Goal: Information Seeking & Learning: Learn about a topic

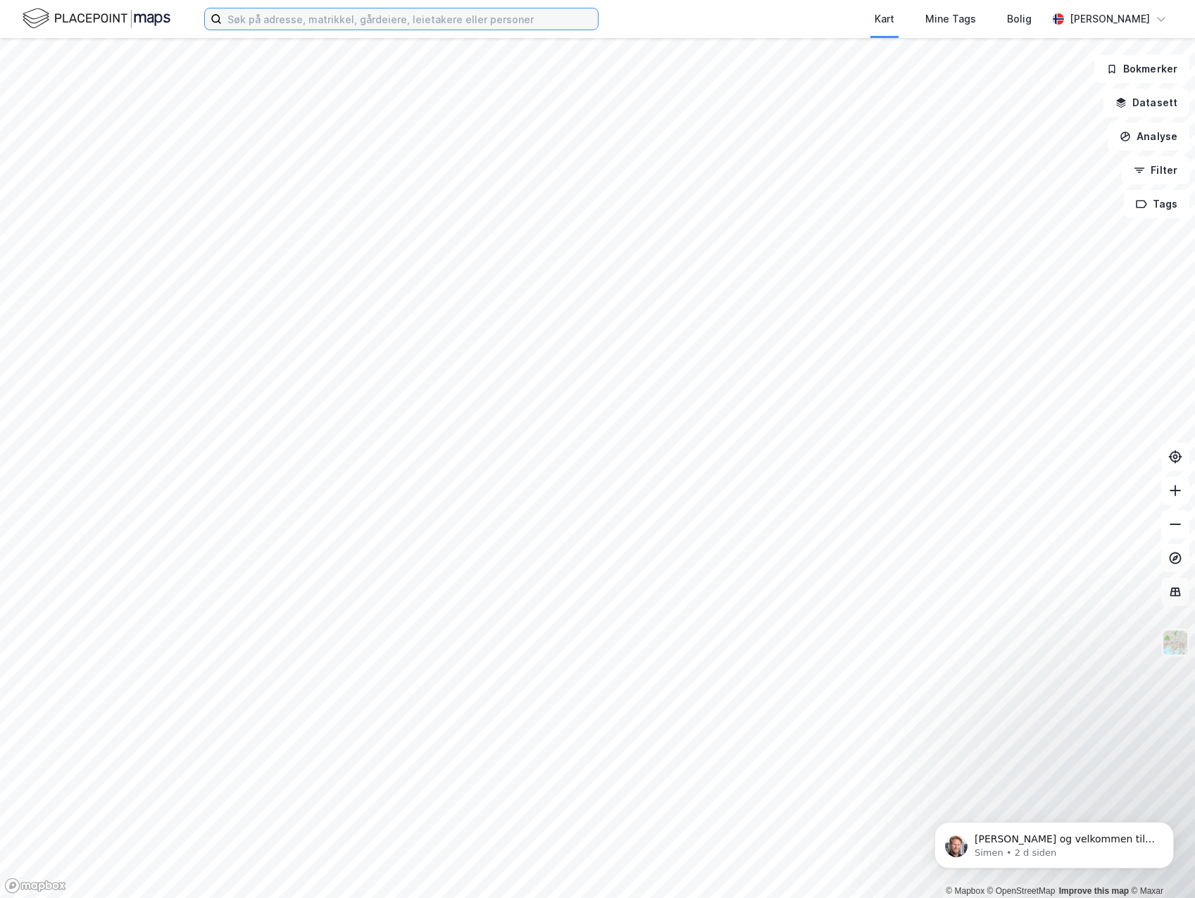
click at [402, 25] on input at bounding box center [410, 18] width 376 height 21
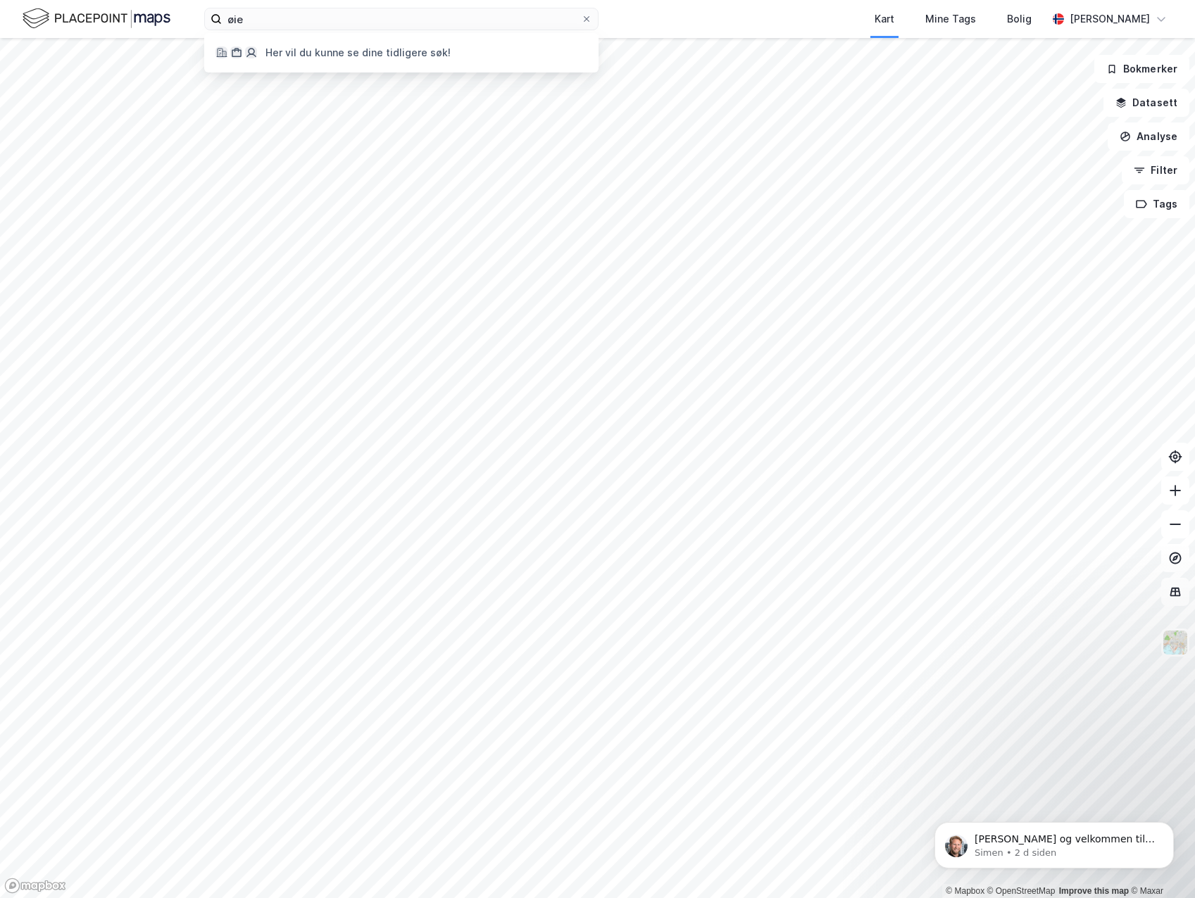
click at [232, 53] on icon at bounding box center [237, 53] width 10 height 8
click at [293, 27] on input "øie" at bounding box center [401, 18] width 359 height 21
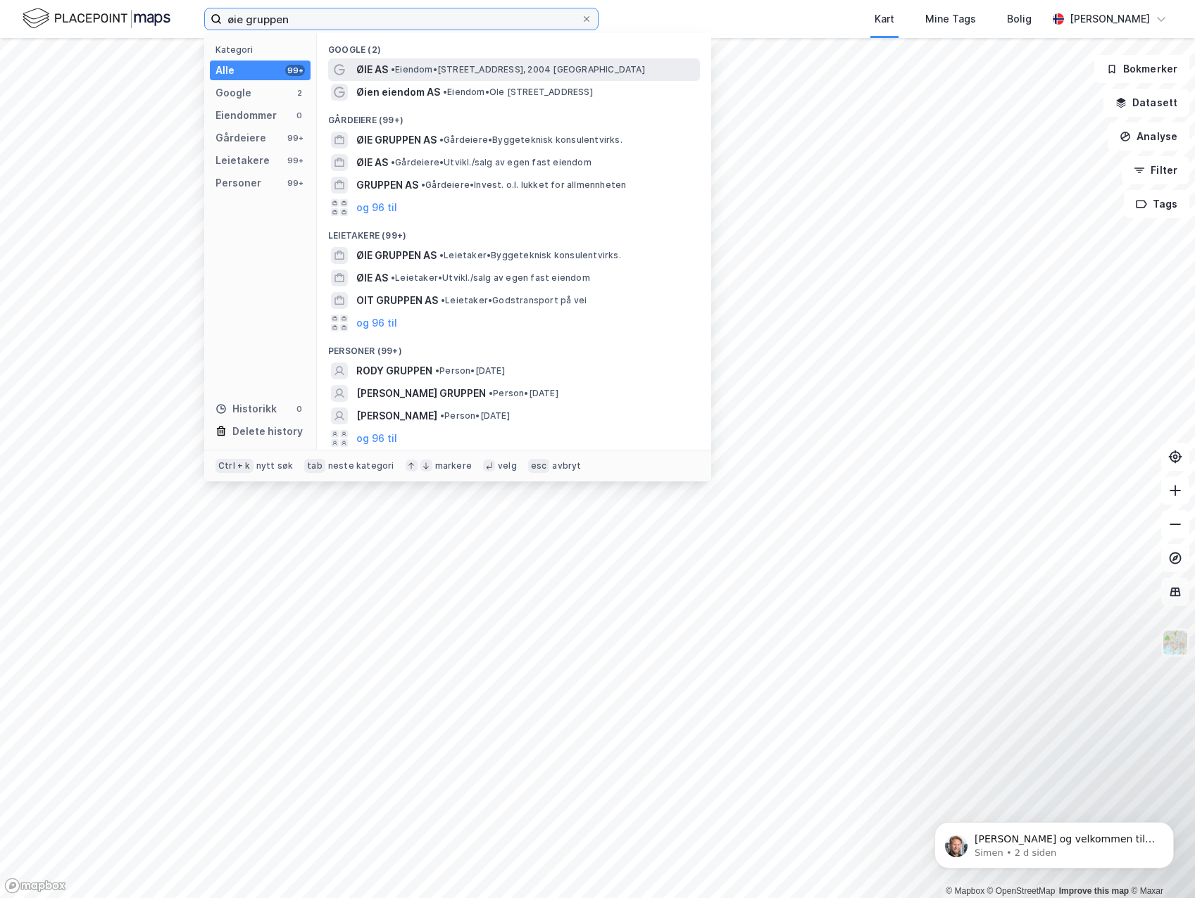
type input "øie gruppen"
click at [380, 74] on span "ØIE AS" at bounding box center [372, 69] width 32 height 17
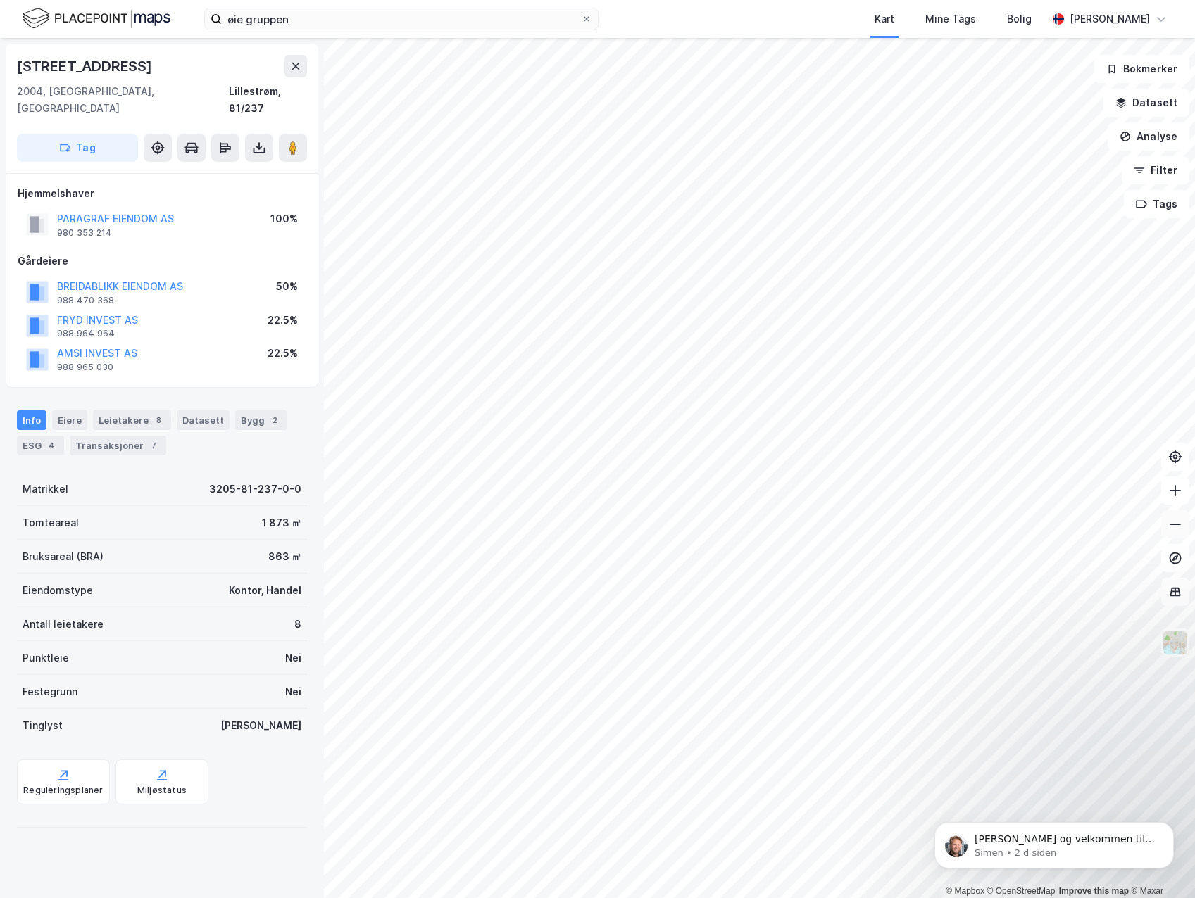
click at [1169, 529] on icon at bounding box center [1175, 525] width 14 height 14
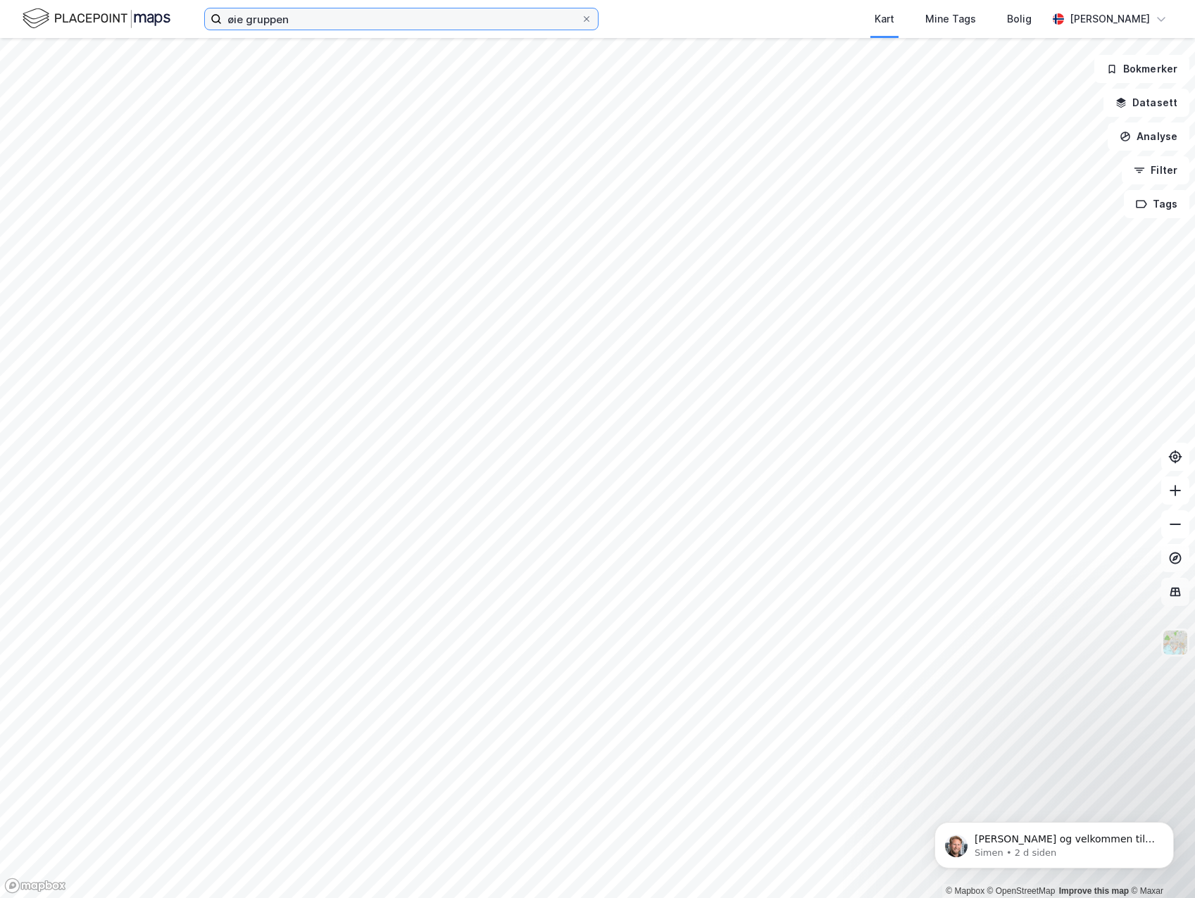
click at [312, 21] on input "øie gruppen" at bounding box center [401, 18] width 359 height 21
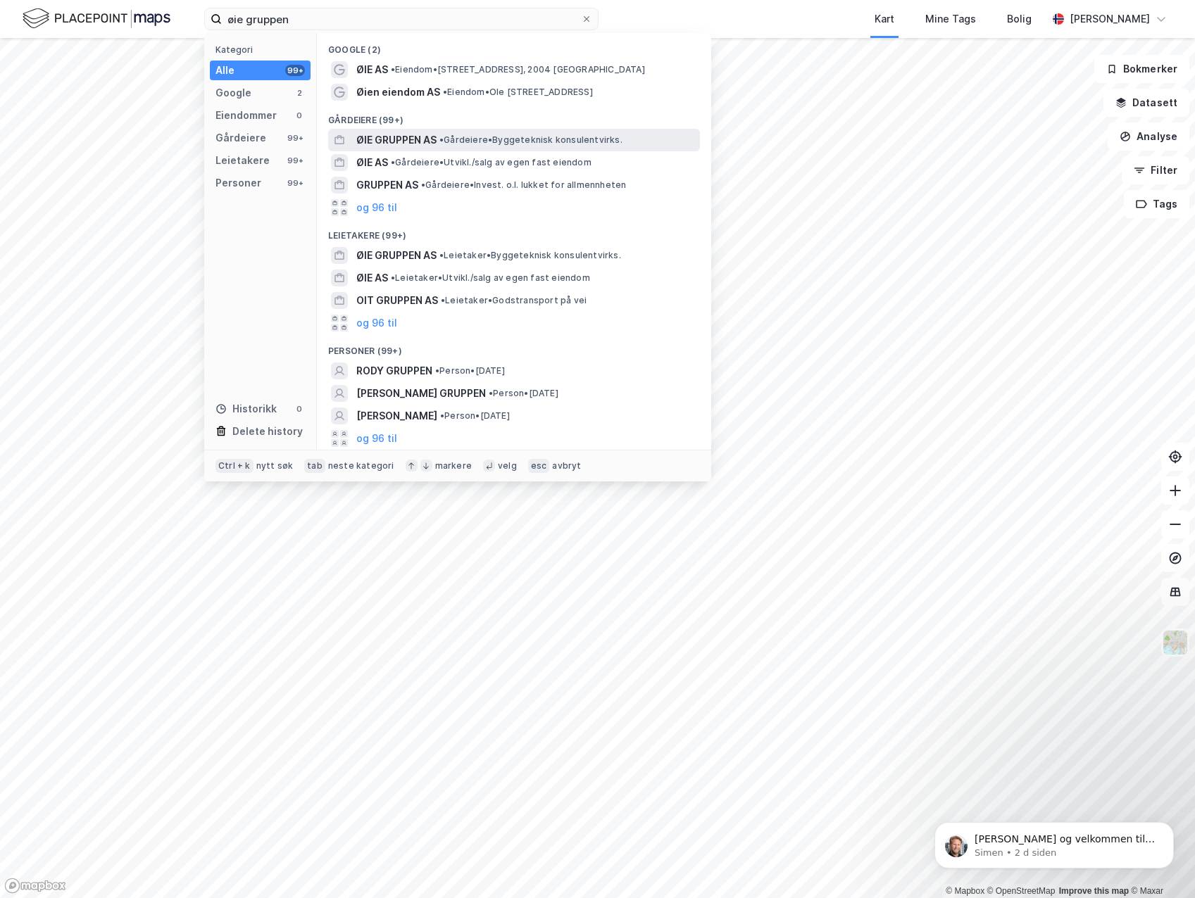
click at [408, 136] on span "ØIE GRUPPEN AS" at bounding box center [396, 140] width 80 height 17
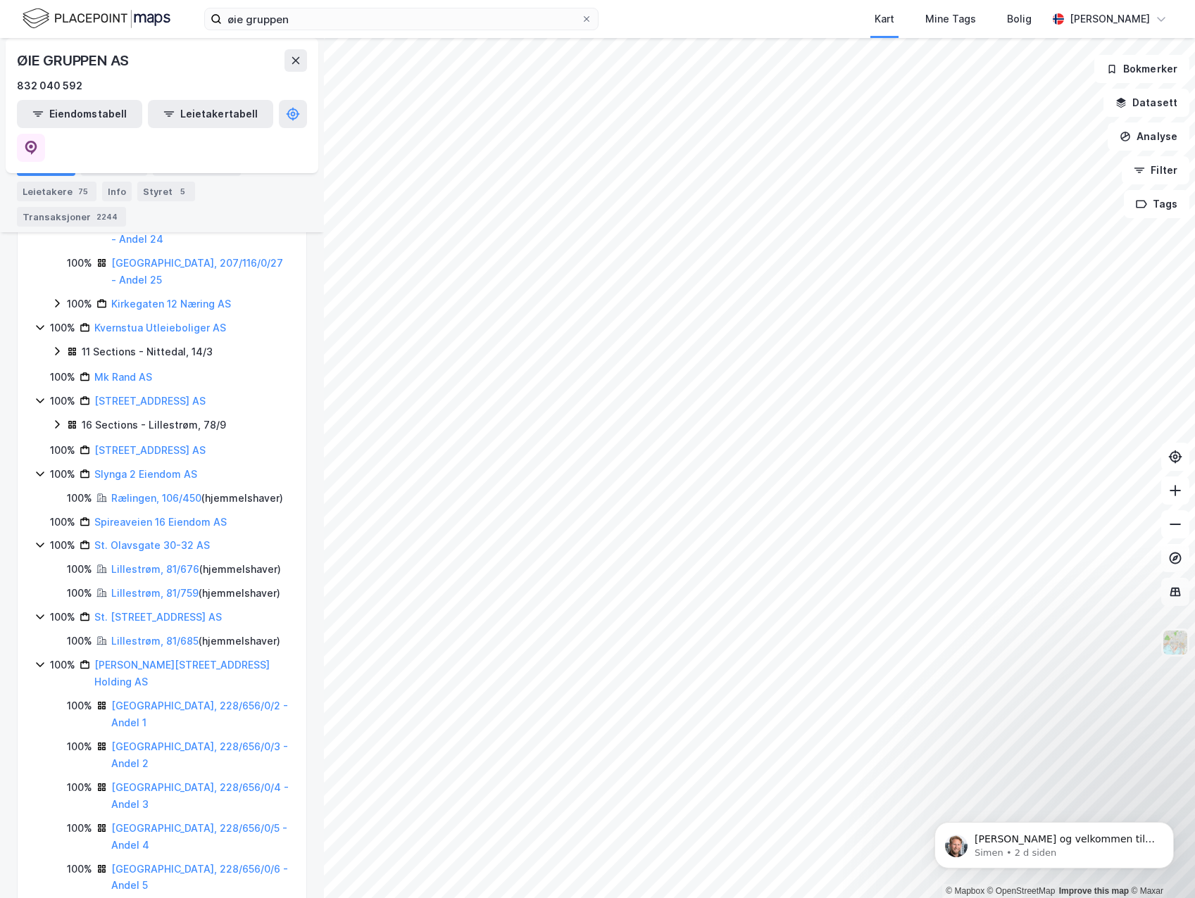
scroll to position [2887, 0]
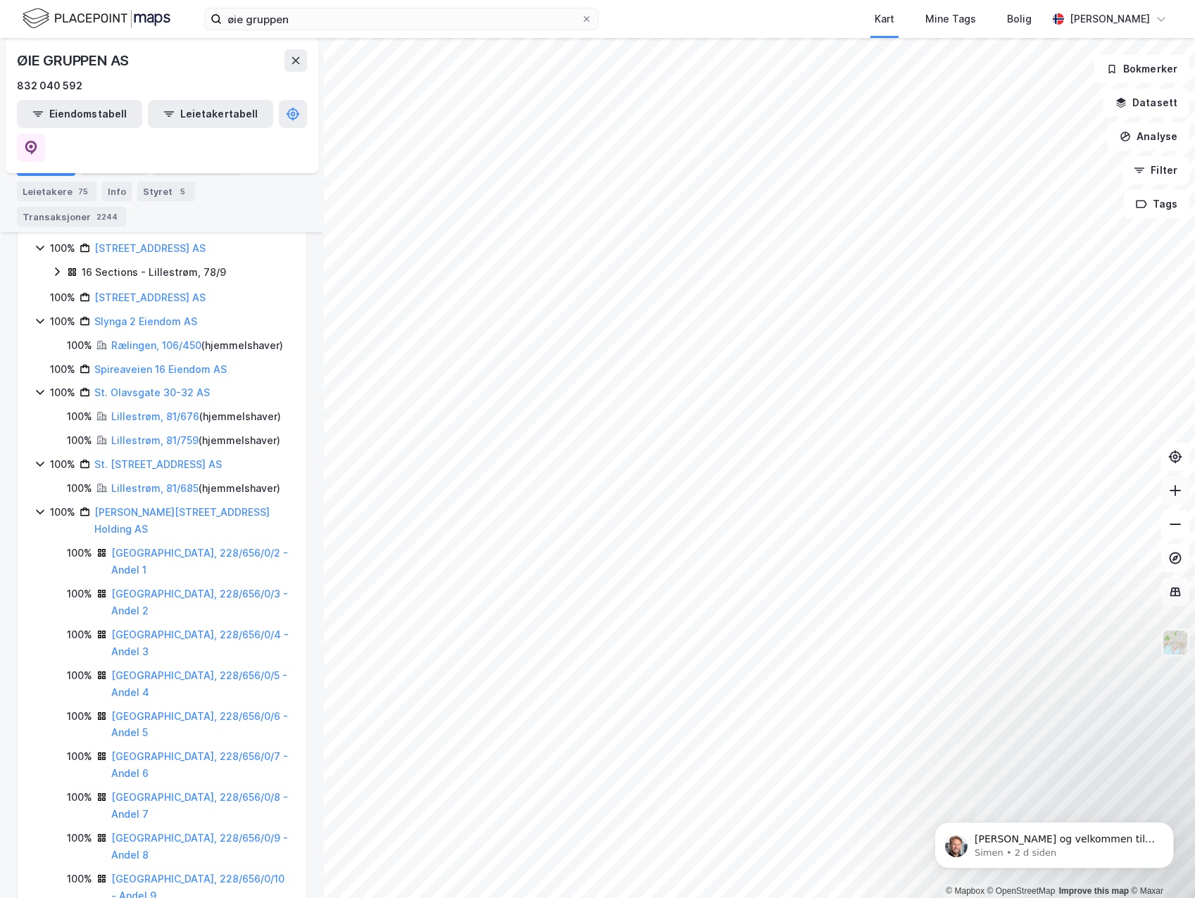
click at [1168, 488] on icon at bounding box center [1175, 491] width 14 height 14
click at [1174, 496] on icon at bounding box center [1175, 491] width 14 height 14
click at [1173, 527] on icon at bounding box center [1175, 525] width 14 height 14
click at [1173, 526] on icon at bounding box center [1175, 525] width 14 height 14
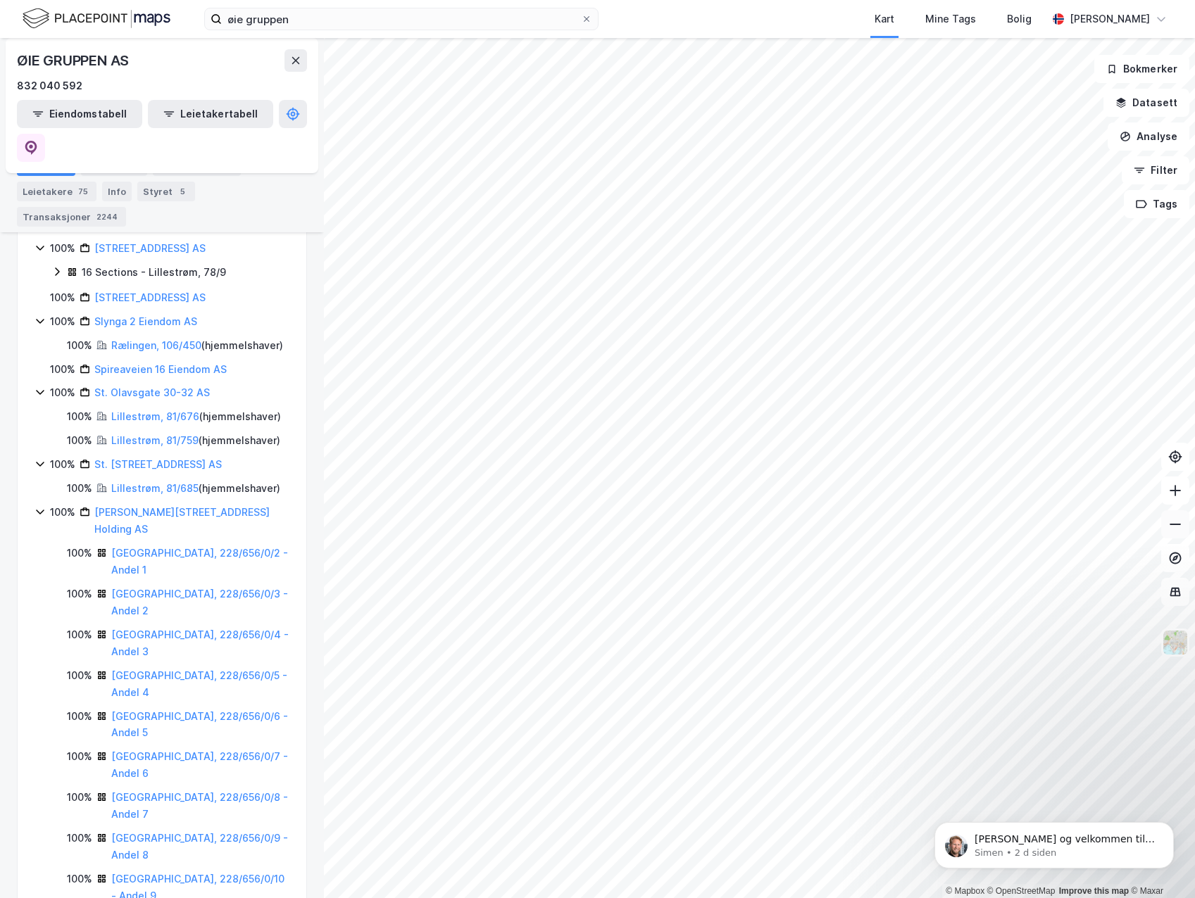
click at [1172, 525] on icon at bounding box center [1174, 524] width 11 height 1
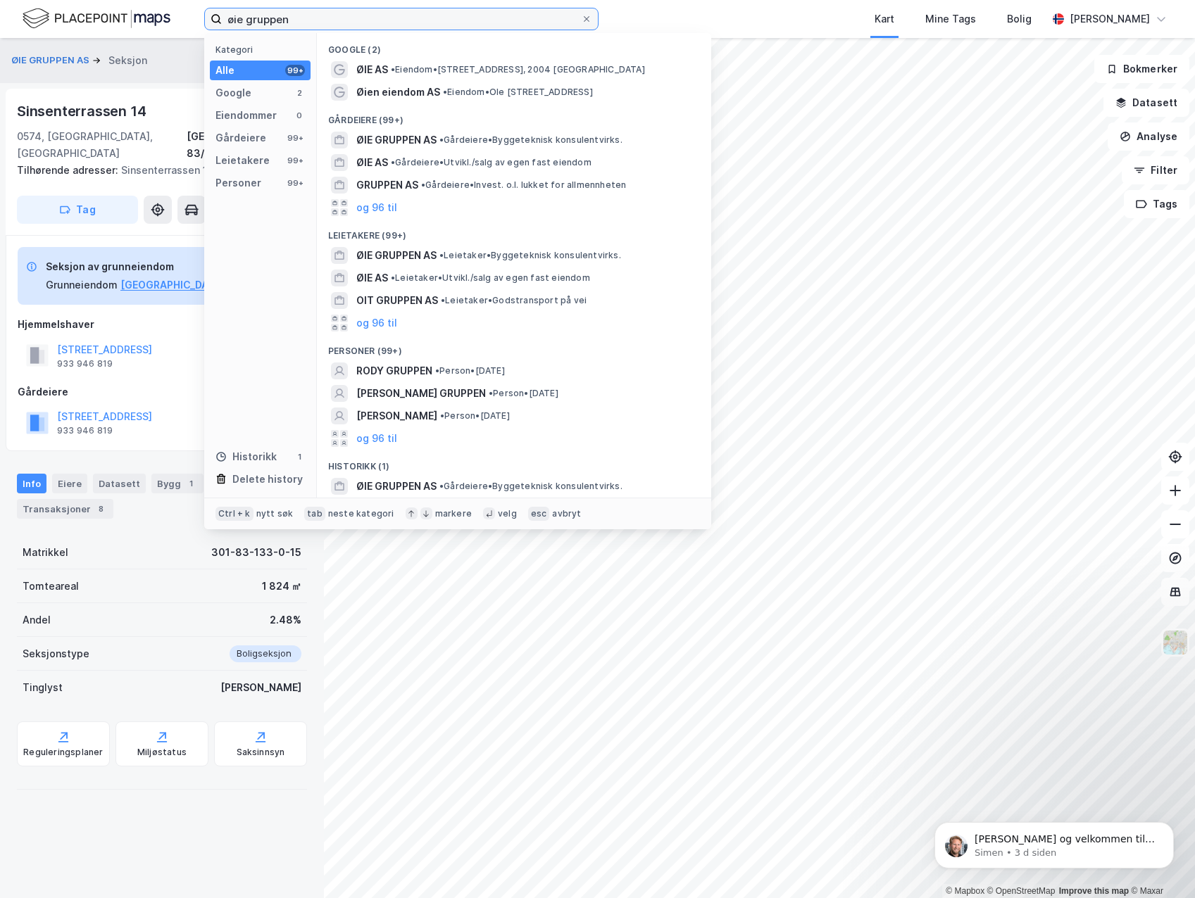
click at [325, 18] on input "øie gruppen" at bounding box center [401, 18] width 359 height 21
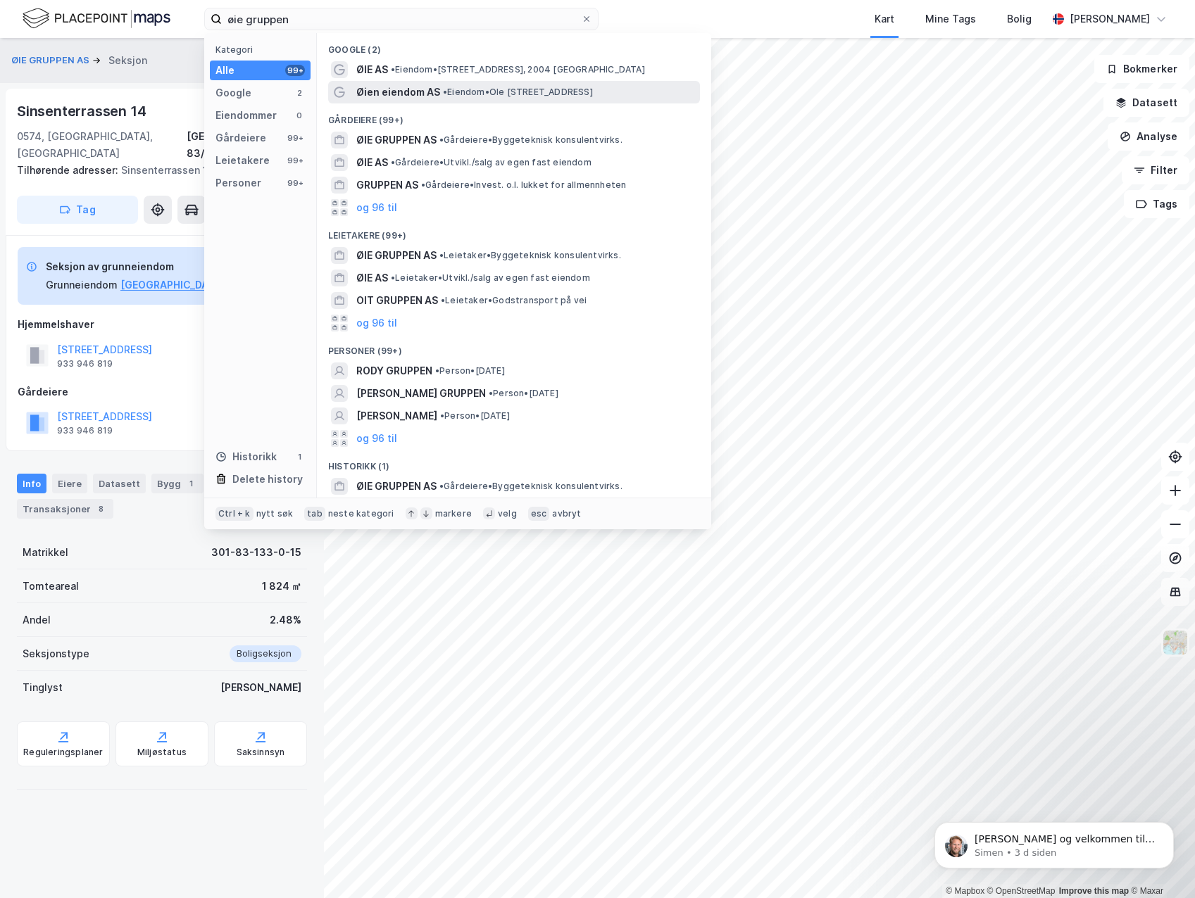
click at [426, 93] on span "Øien eiendom AS" at bounding box center [398, 92] width 84 height 17
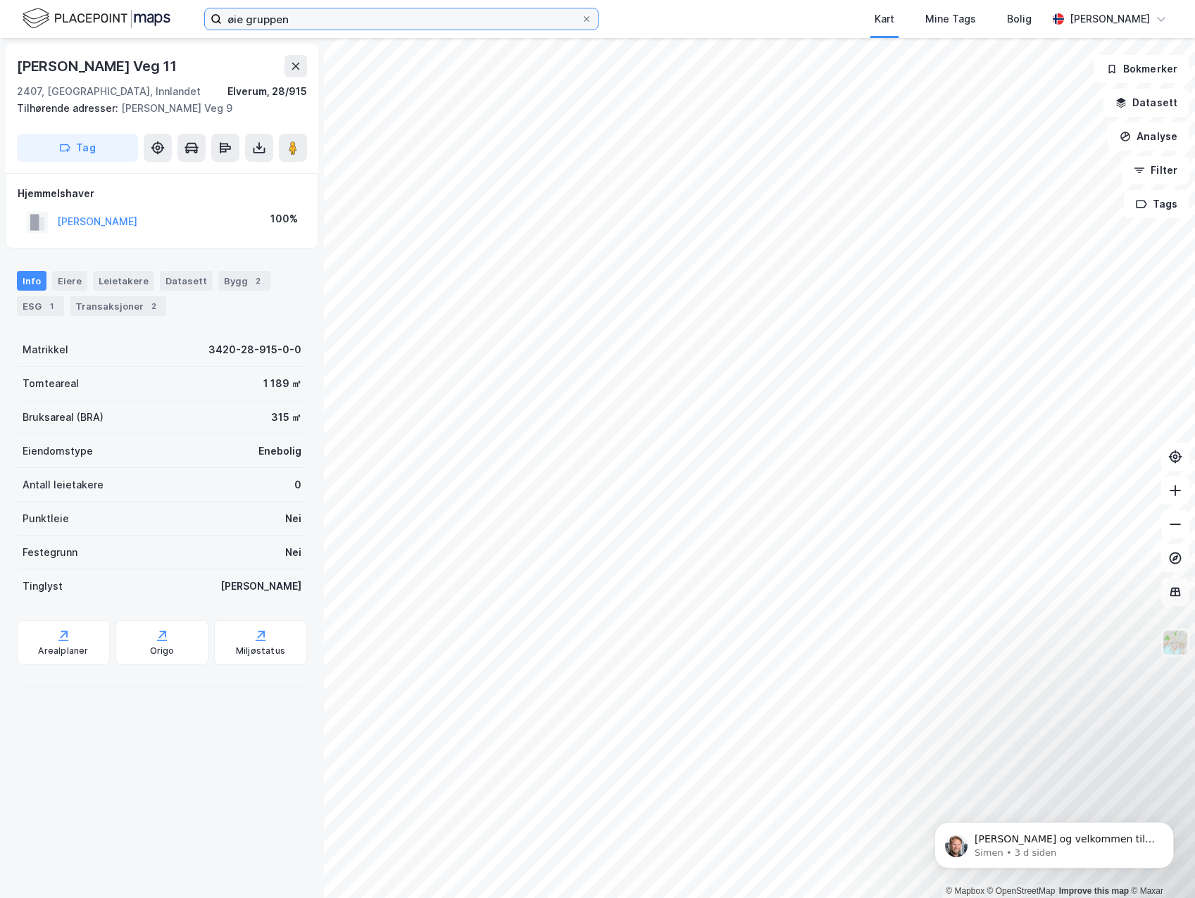
click at [334, 16] on input "øie gruppen" at bounding box center [401, 18] width 359 height 21
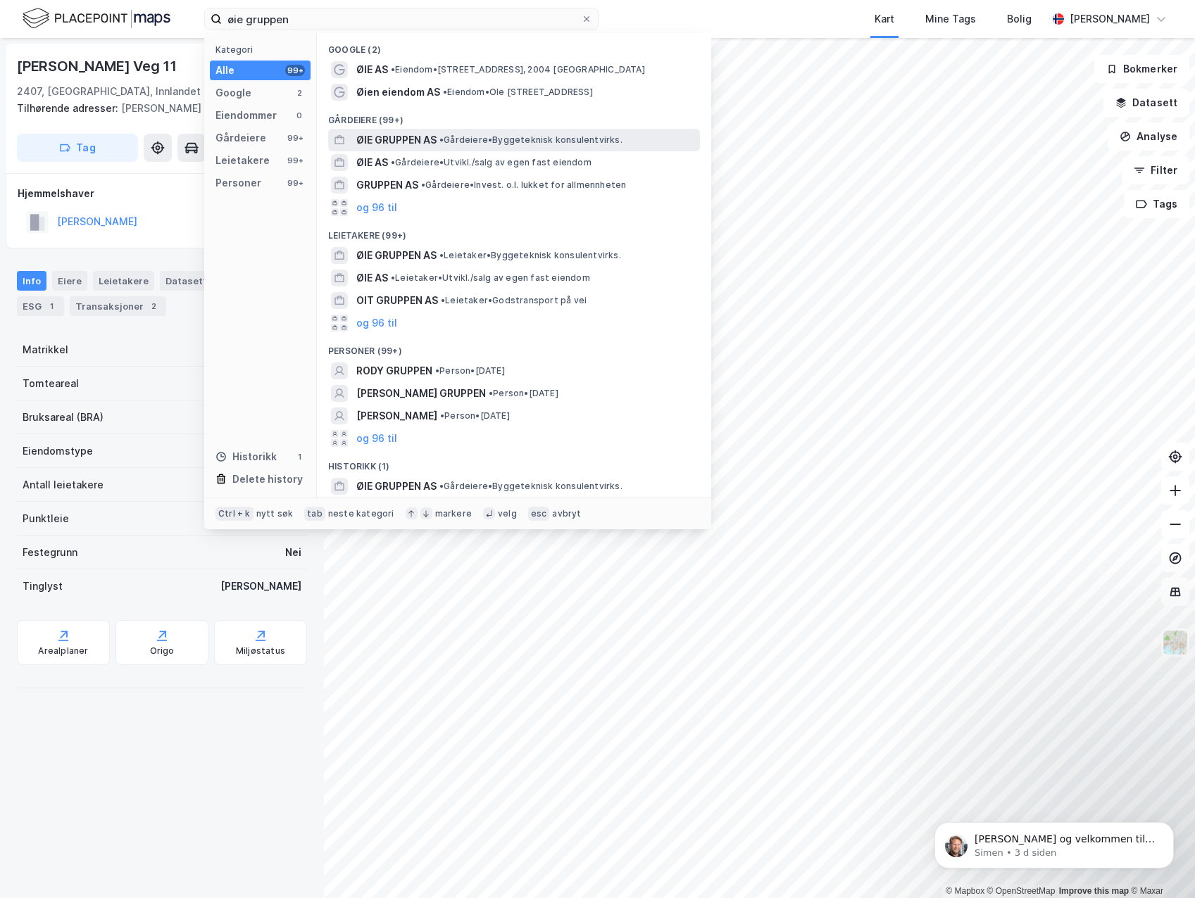
click at [380, 143] on span "ØIE GRUPPEN AS" at bounding box center [396, 140] width 80 height 17
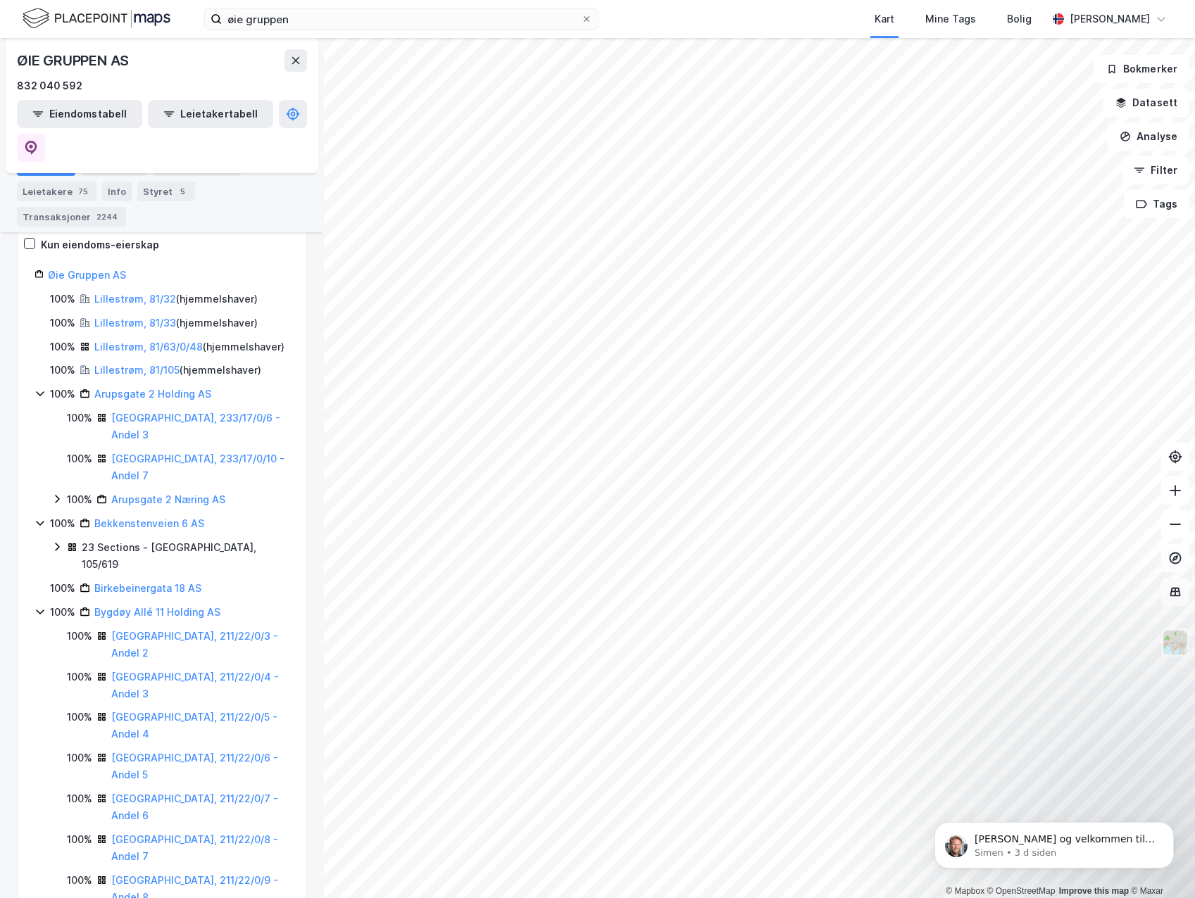
scroll to position [211, 0]
